Goal: Transaction & Acquisition: Purchase product/service

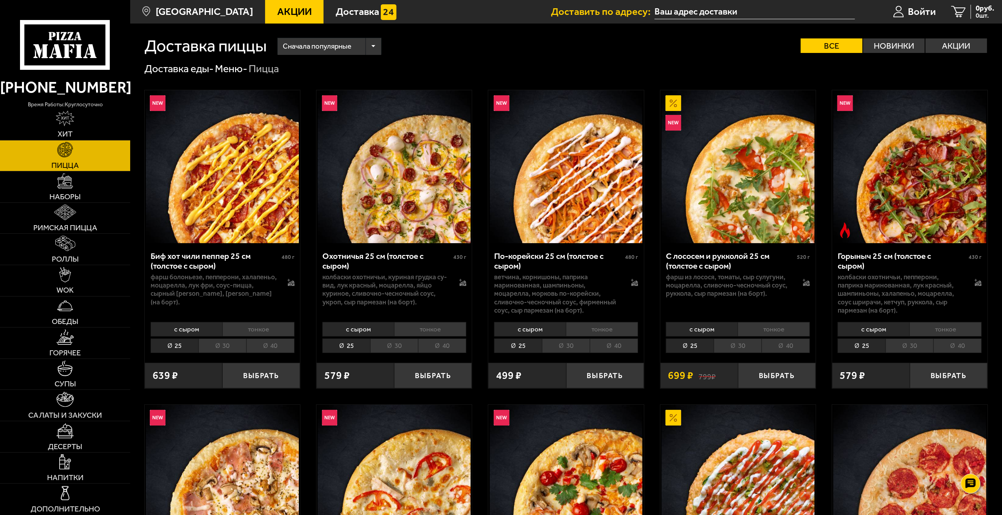
click at [63, 162] on span "Пицца" at bounding box center [64, 166] width 27 height 8
click at [73, 160] on link "Пицца" at bounding box center [65, 155] width 130 height 31
click at [78, 195] on span "Наборы" at bounding box center [64, 197] width 31 height 8
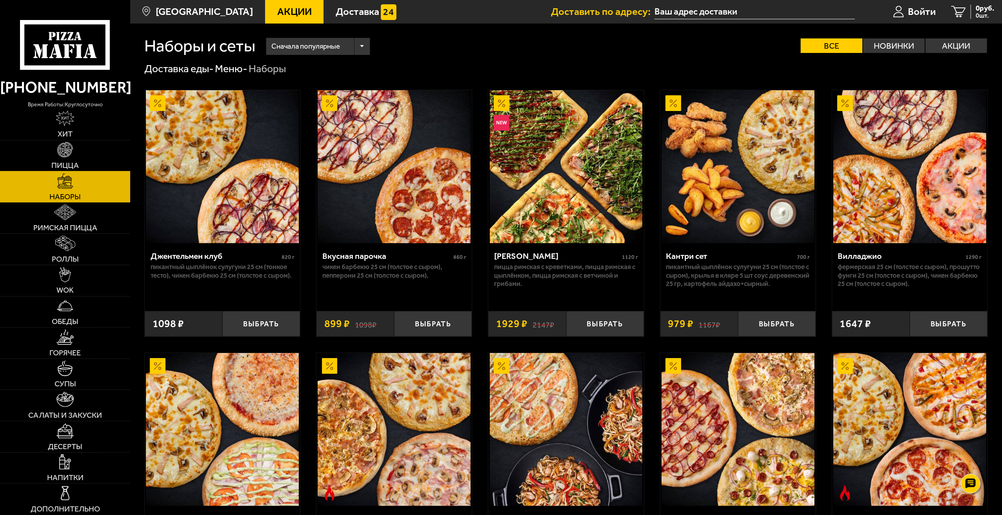
click at [78, 164] on span "Пицца" at bounding box center [64, 166] width 27 height 8
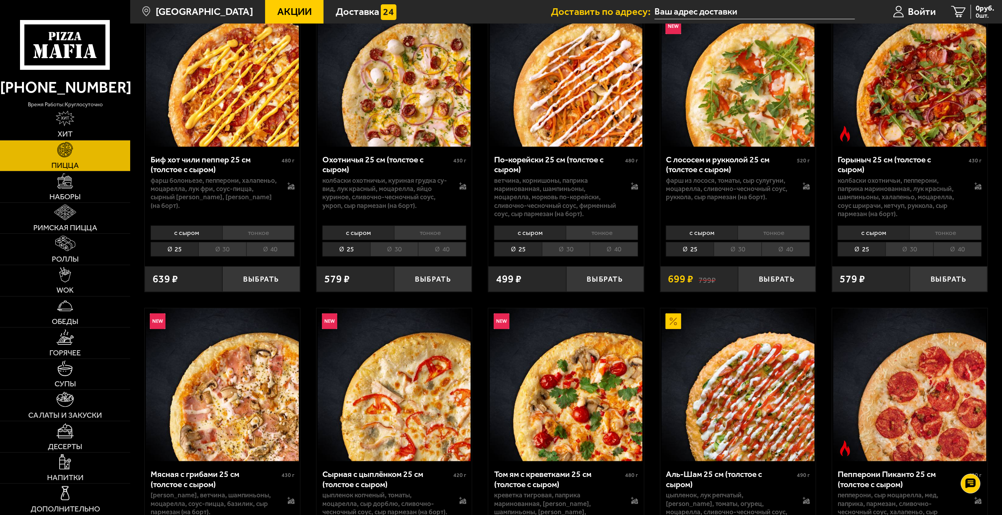
scroll to position [157, 0]
